Goal: Download file/media

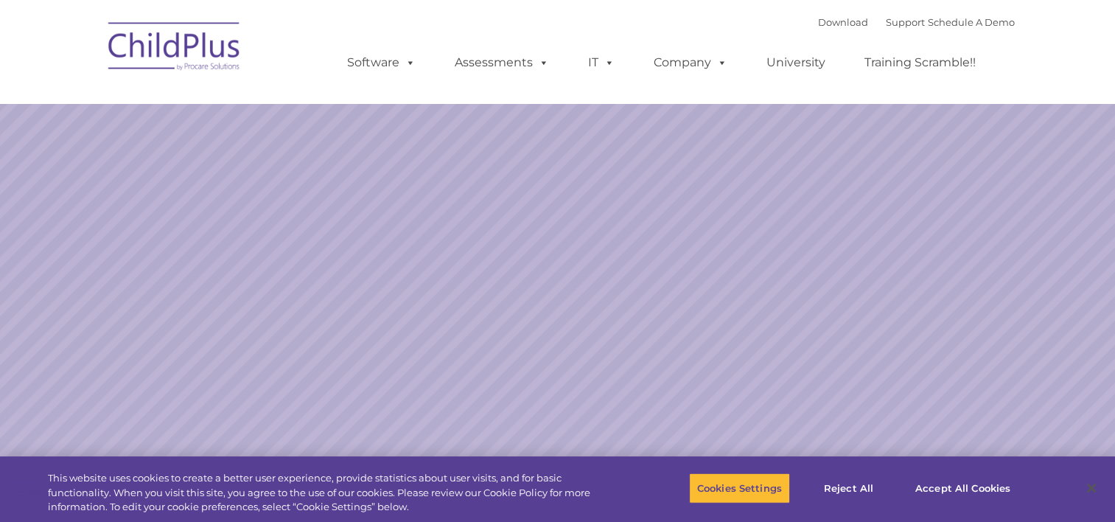
select select "MEDIUM"
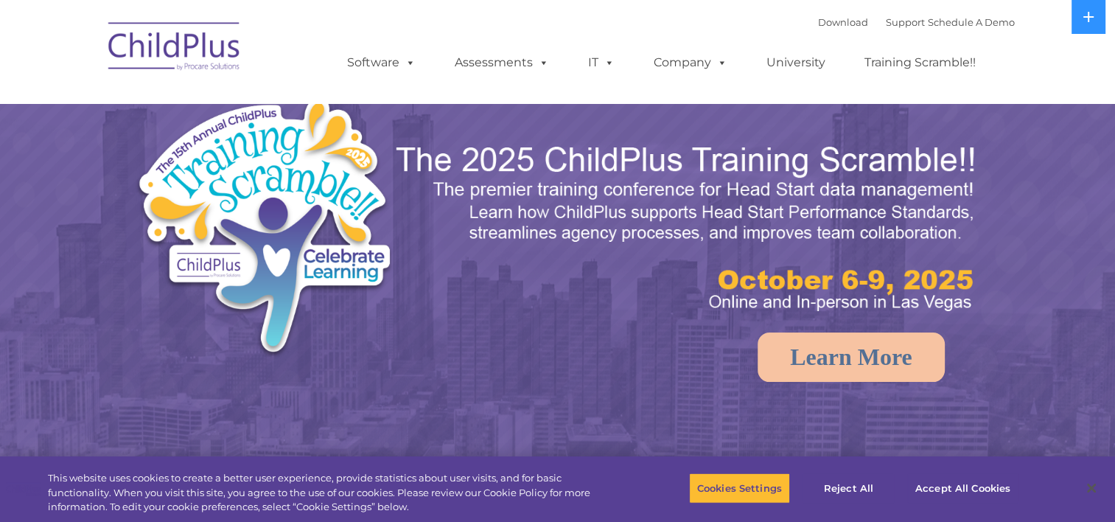
select select "MEDIUM"
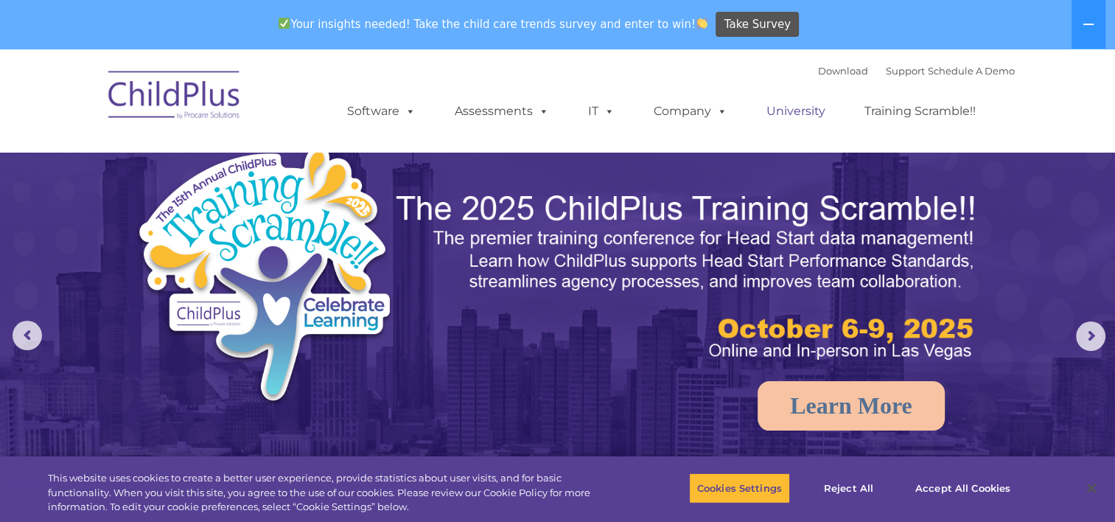
click at [825, 101] on link "University" at bounding box center [796, 111] width 88 height 29
click at [831, 97] on link "University" at bounding box center [796, 111] width 88 height 29
click at [827, 71] on link "Download" at bounding box center [843, 71] width 50 height 12
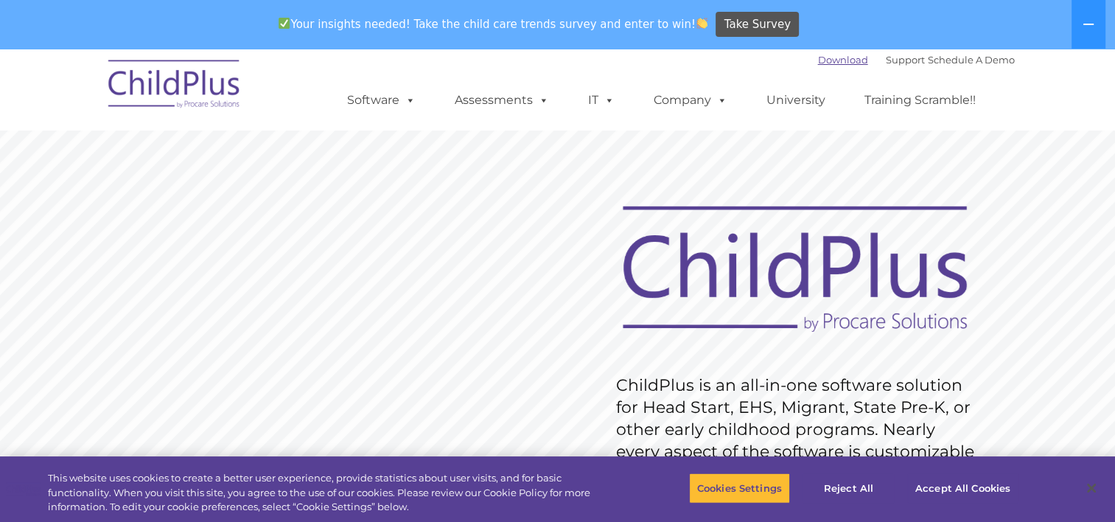
click at [825, 62] on link "Download" at bounding box center [843, 60] width 50 height 12
